Goal: Transaction & Acquisition: Download file/media

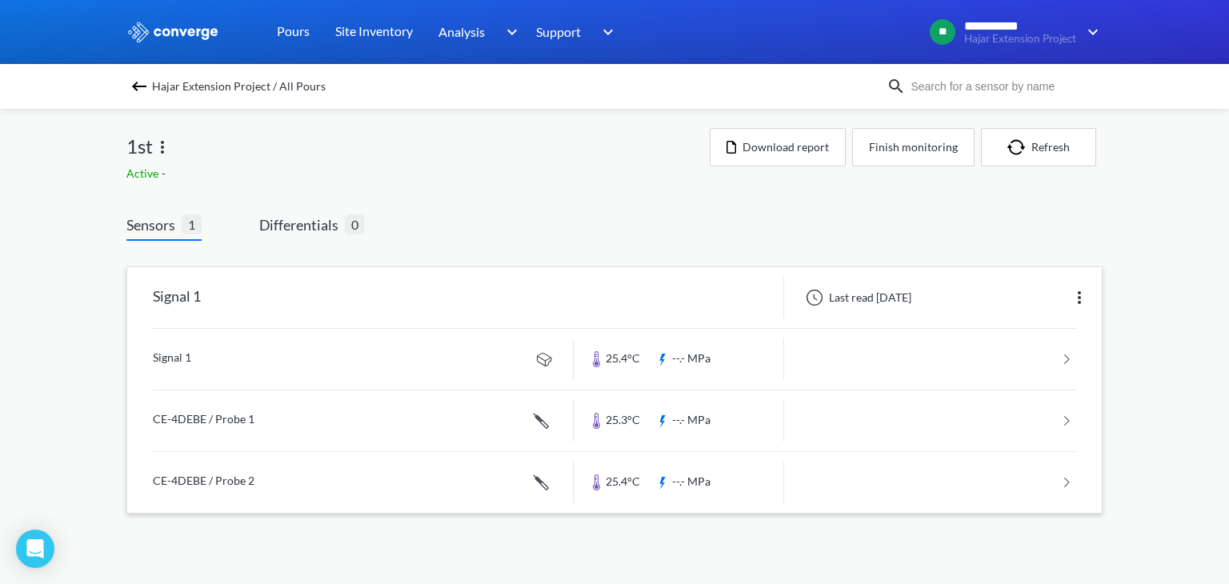
click at [199, 369] on link at bounding box center [614, 359] width 923 height 61
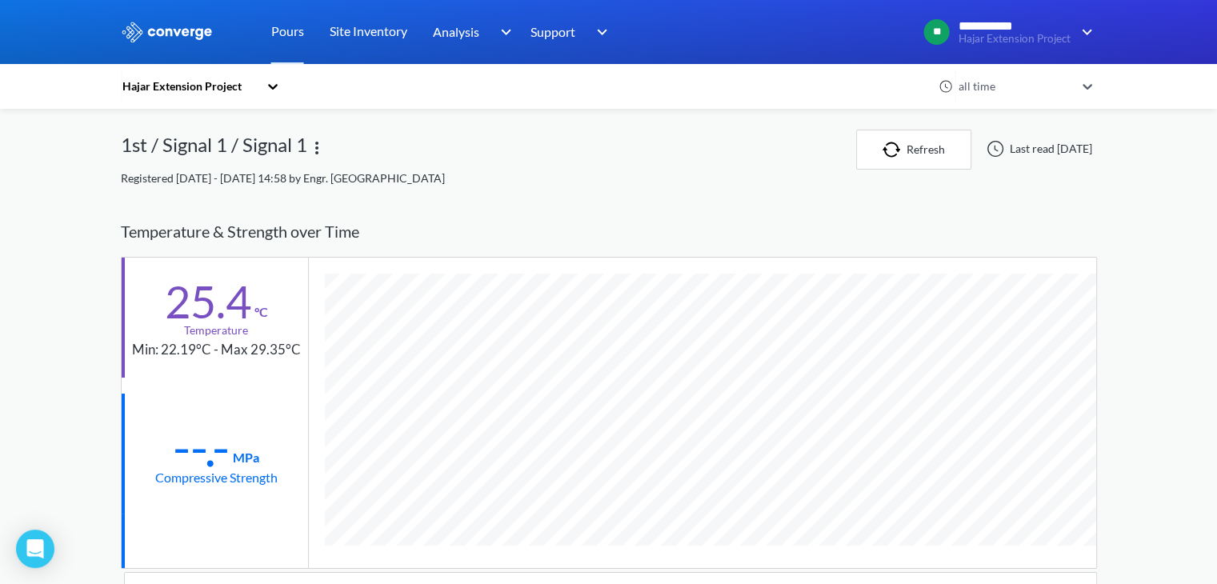
click at [315, 148] on img at bounding box center [316, 147] width 19 height 19
click at [639, 154] on div "1st / Signal 1 / Signal 1 Edit" at bounding box center [488, 150] width 735 height 40
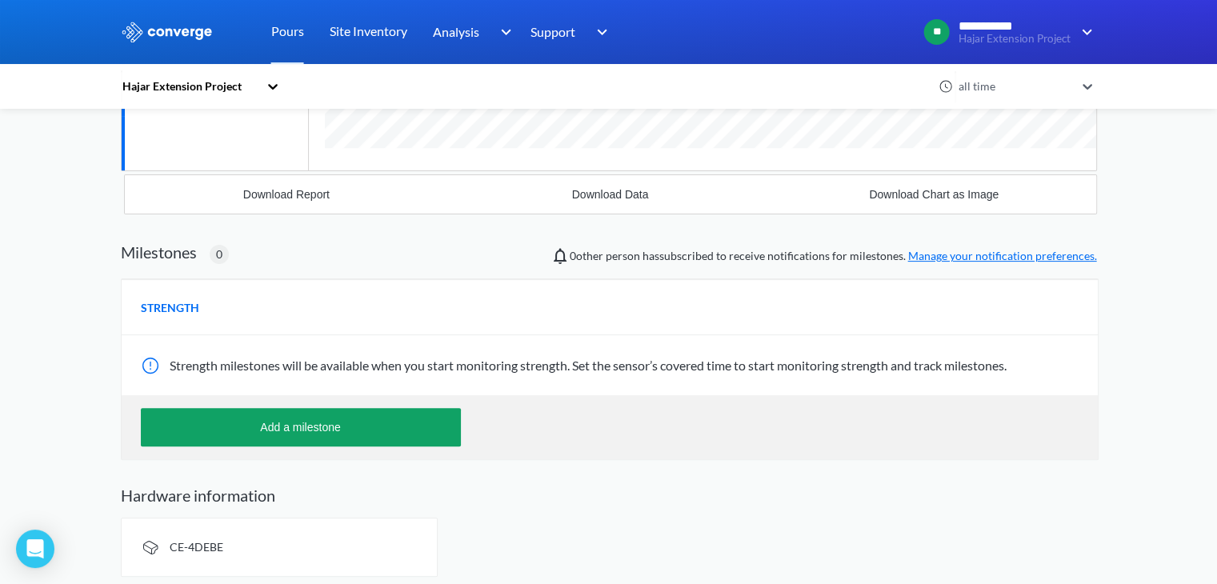
scroll to position [402, 0]
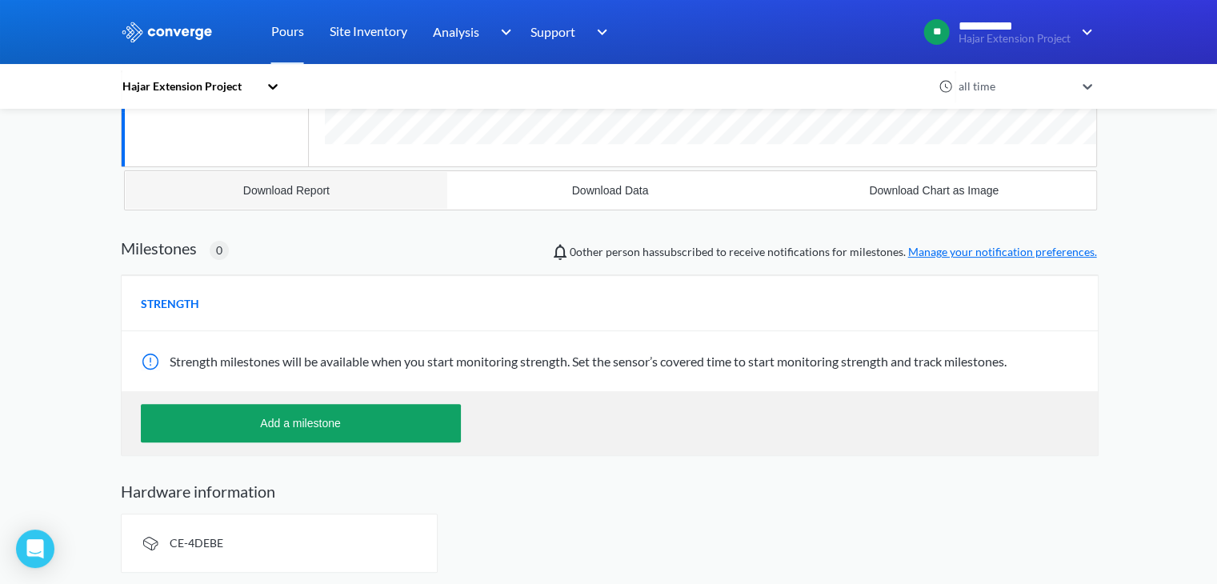
click at [284, 198] on button "Download Report" at bounding box center [287, 190] width 324 height 38
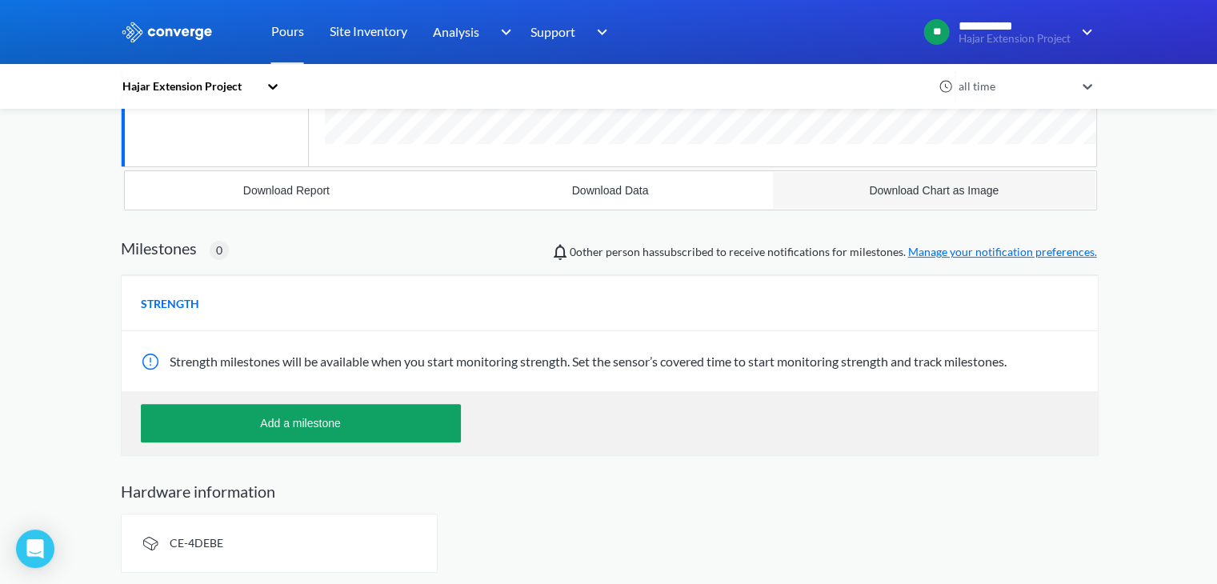
click at [937, 190] on div "Download Chart as Image" at bounding box center [934, 190] width 130 height 13
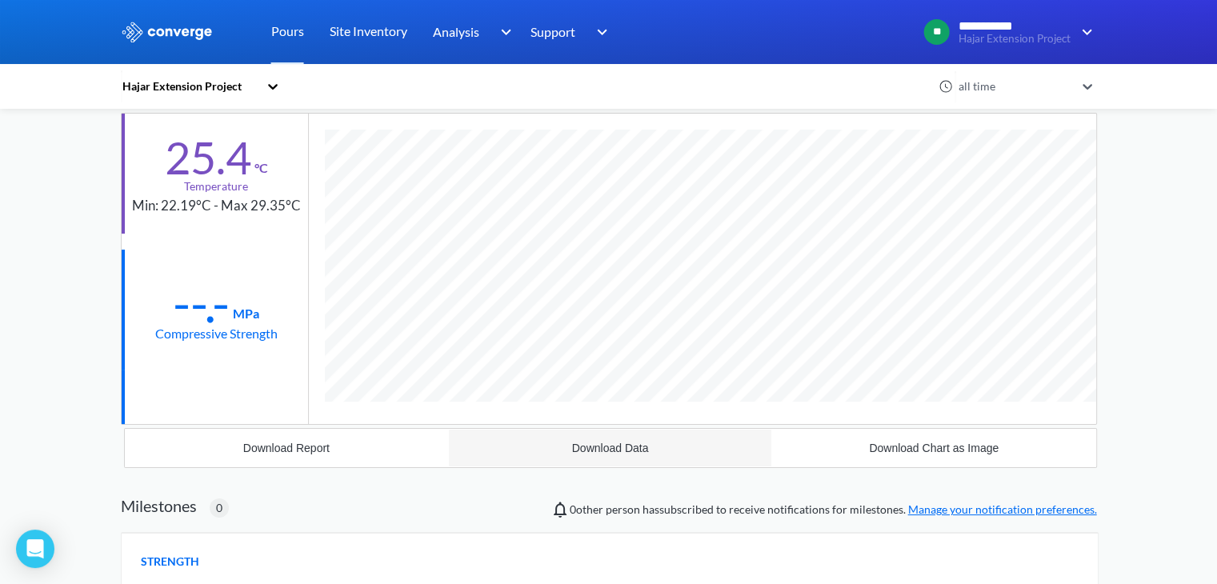
scroll to position [162, 0]
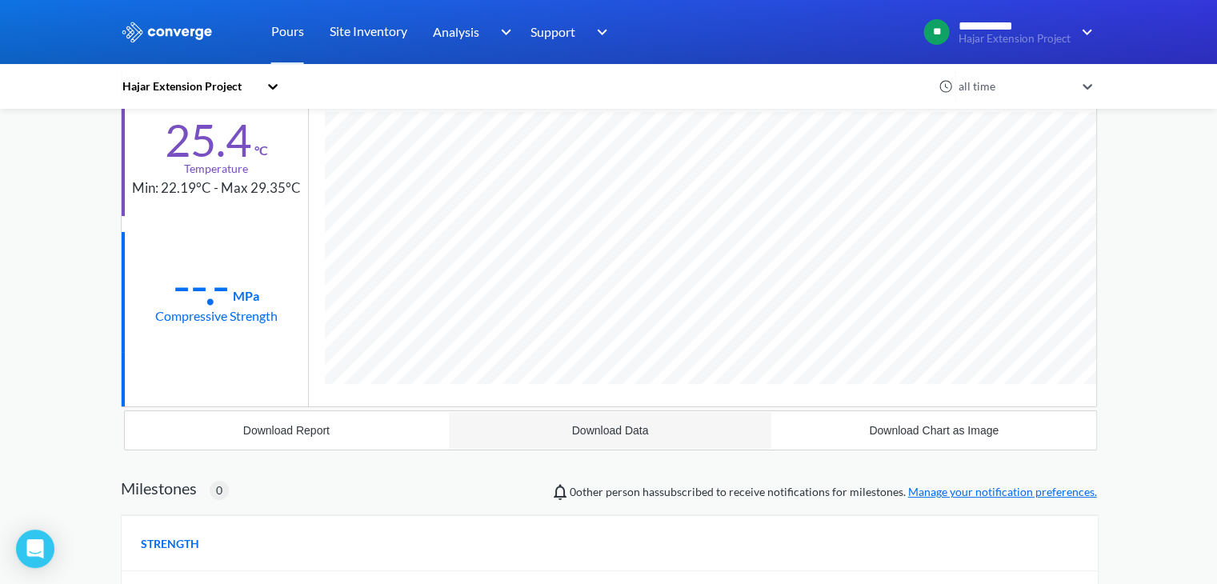
click at [595, 430] on div "Download Data" at bounding box center [610, 430] width 77 height 13
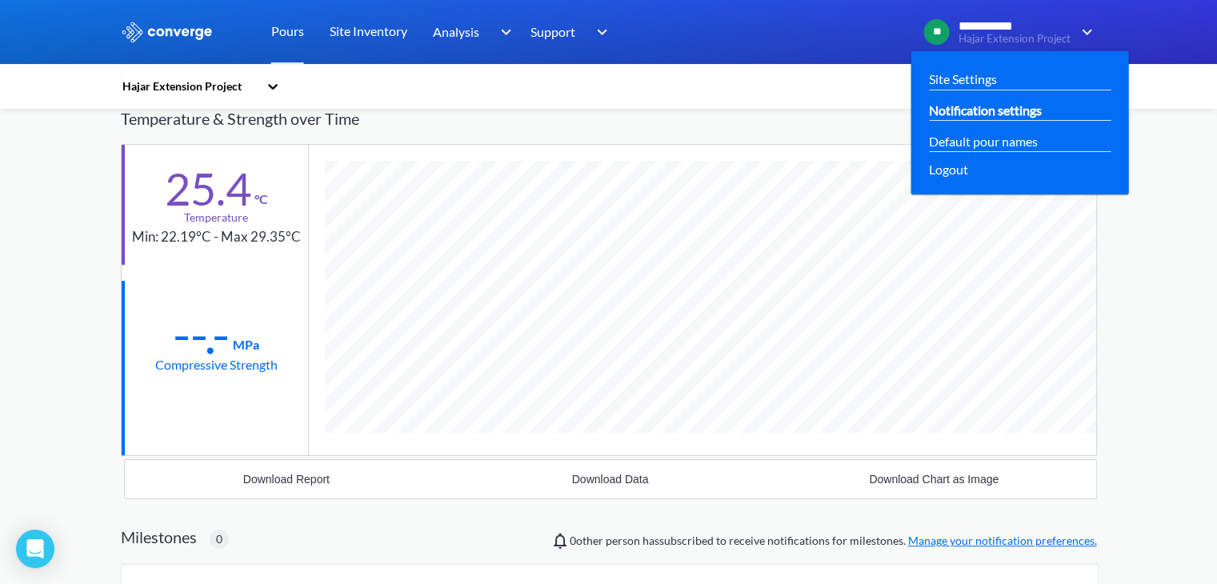
scroll to position [0, 0]
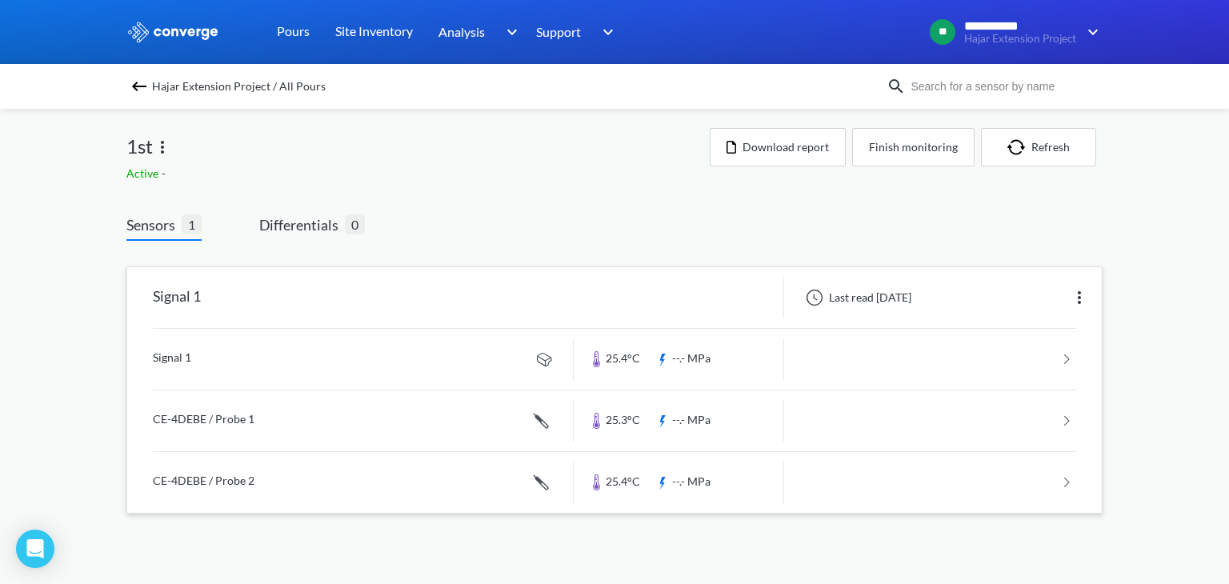
click at [280, 420] on link at bounding box center [614, 420] width 923 height 61
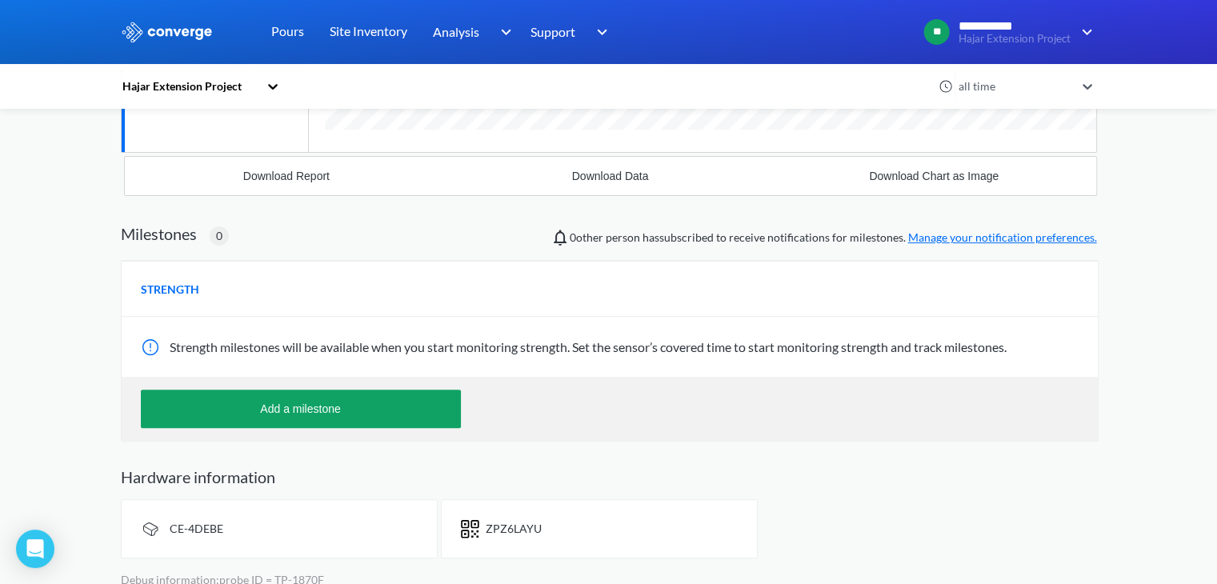
scroll to position [430, 0]
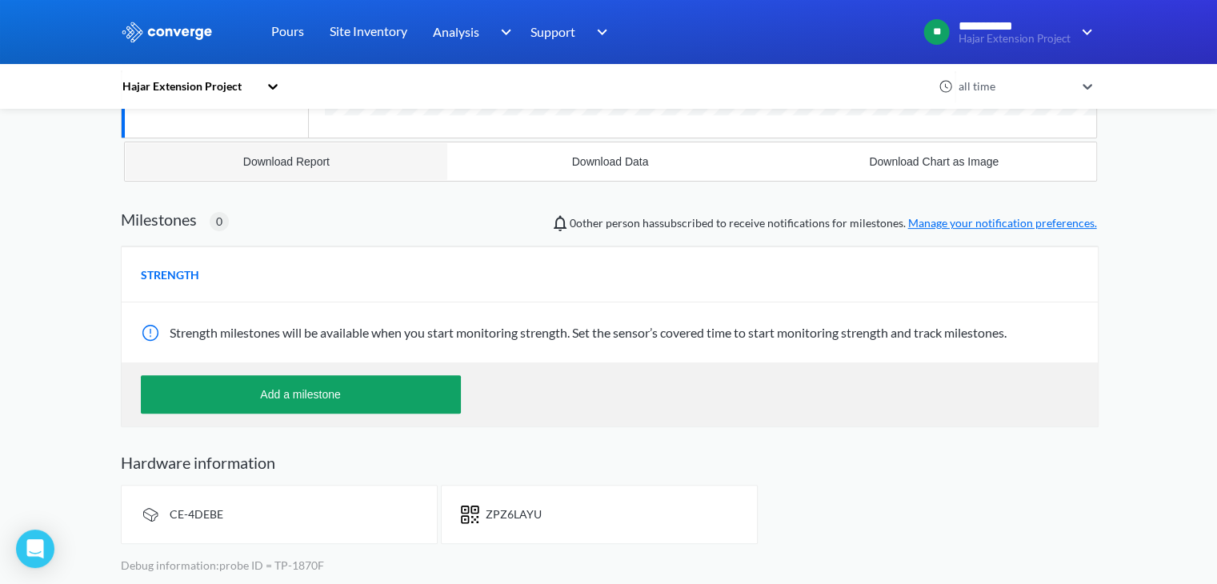
click at [294, 164] on div "Download Report" at bounding box center [286, 161] width 86 height 13
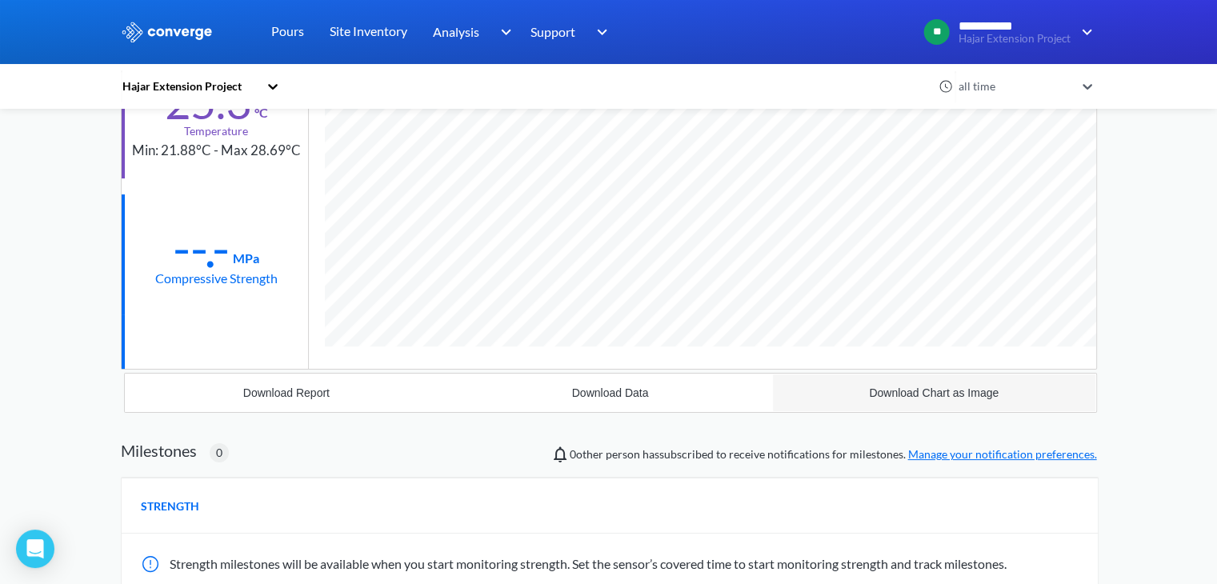
scroll to position [240, 0]
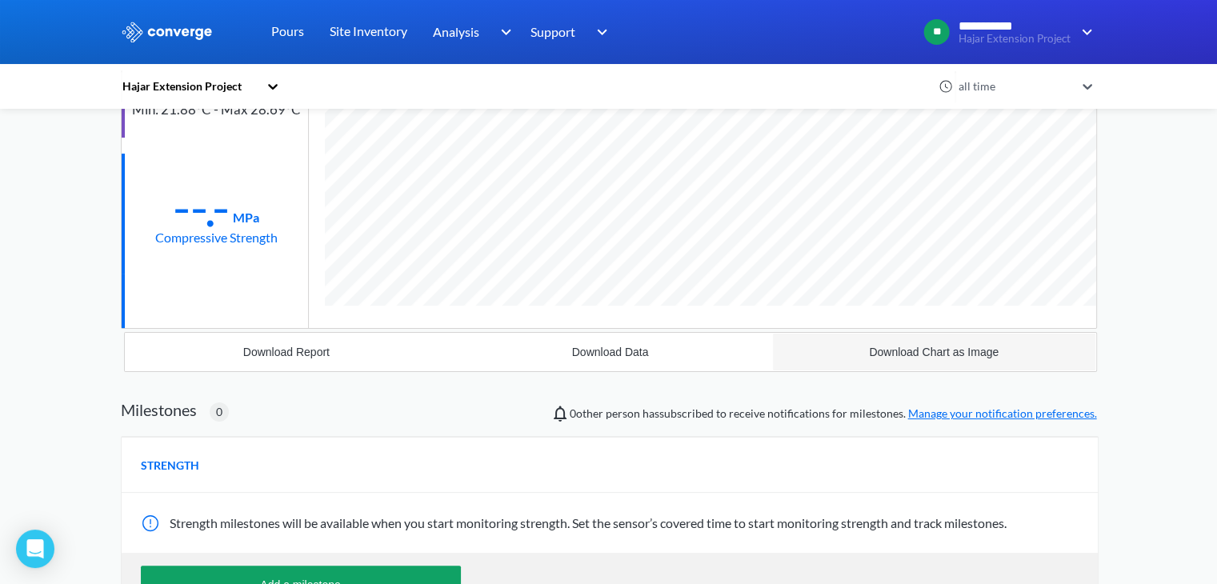
click at [918, 354] on div "Download Chart as Image" at bounding box center [934, 352] width 130 height 13
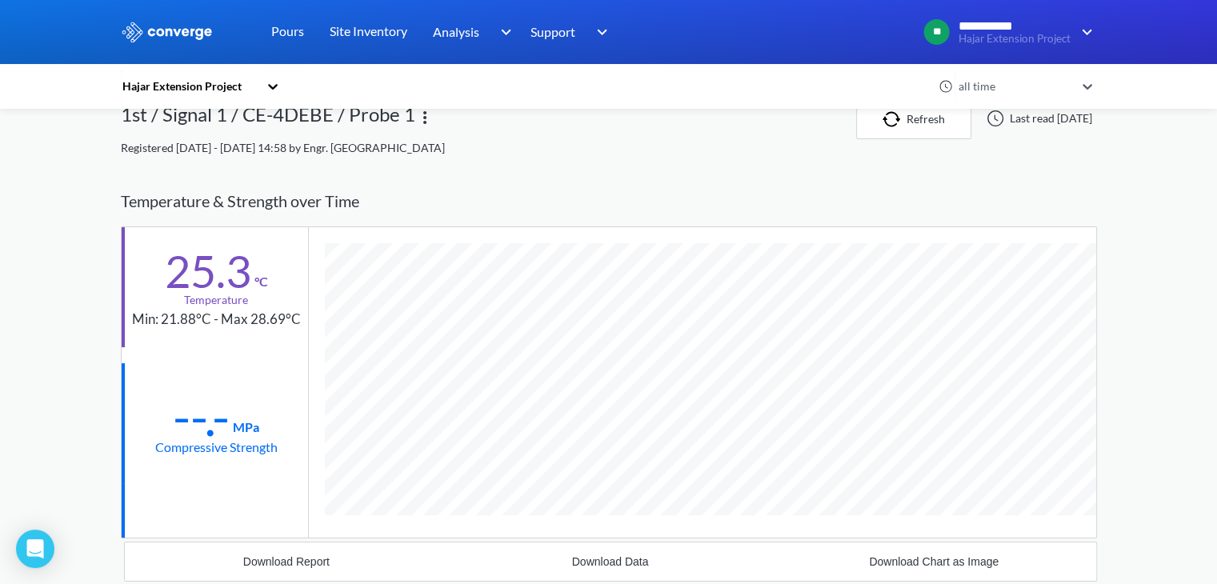
scroll to position [0, 0]
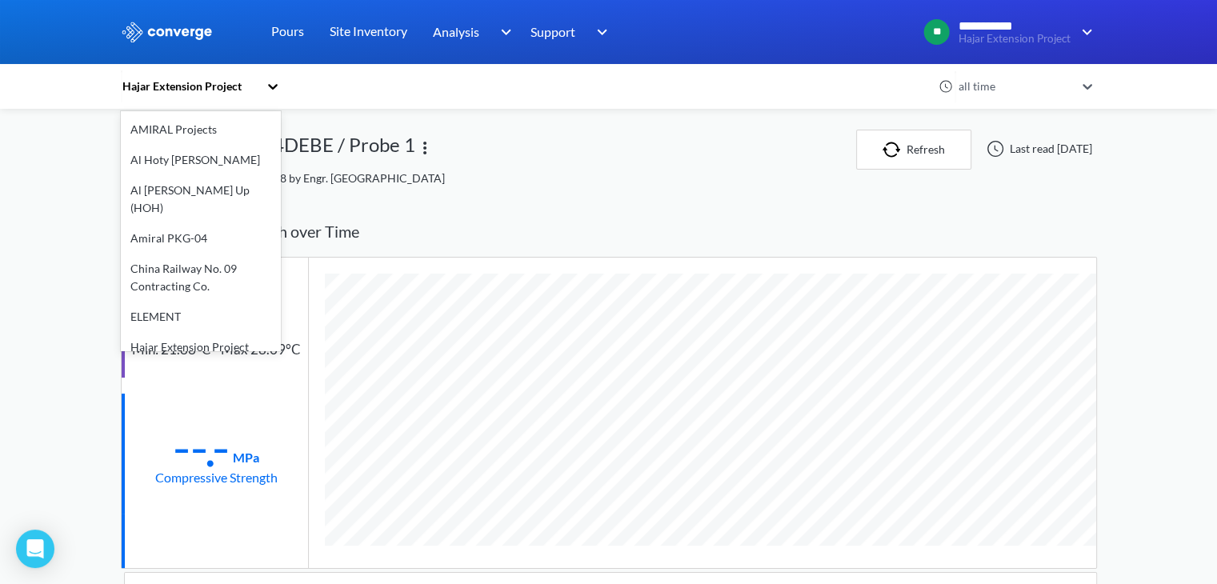
click at [174, 90] on div "Hajar Extension Project" at bounding box center [190, 87] width 138 height 18
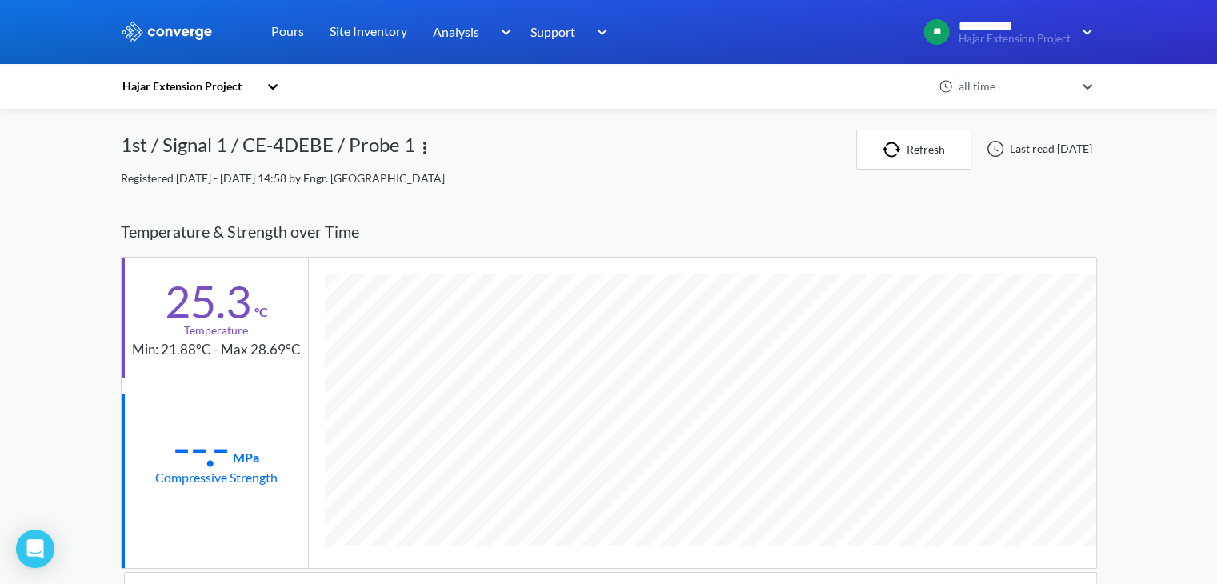
click at [558, 152] on div "1st / Signal 1 / CE-4DEBE / Probe 1" at bounding box center [488, 150] width 735 height 40
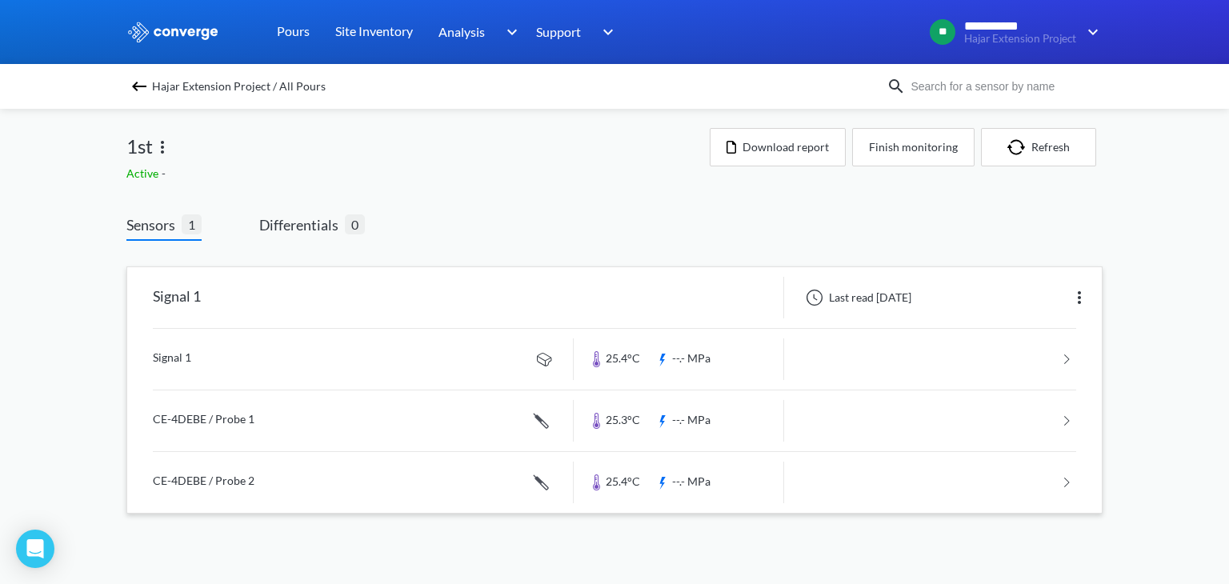
click at [192, 489] on link at bounding box center [614, 482] width 923 height 61
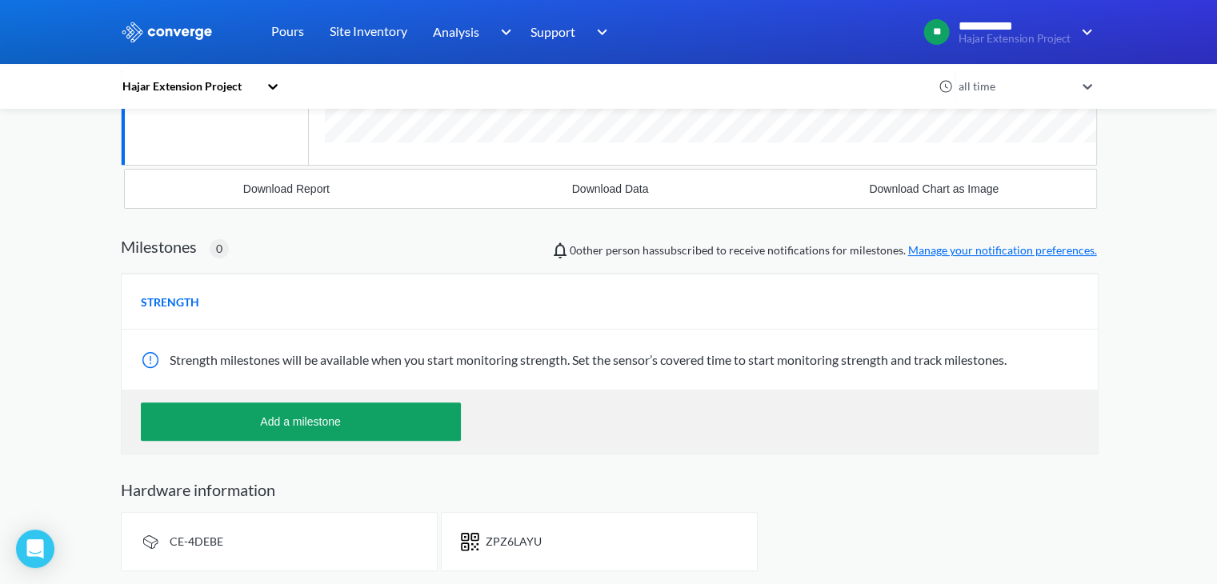
scroll to position [430, 0]
